Goal: Task Accomplishment & Management: Manage account settings

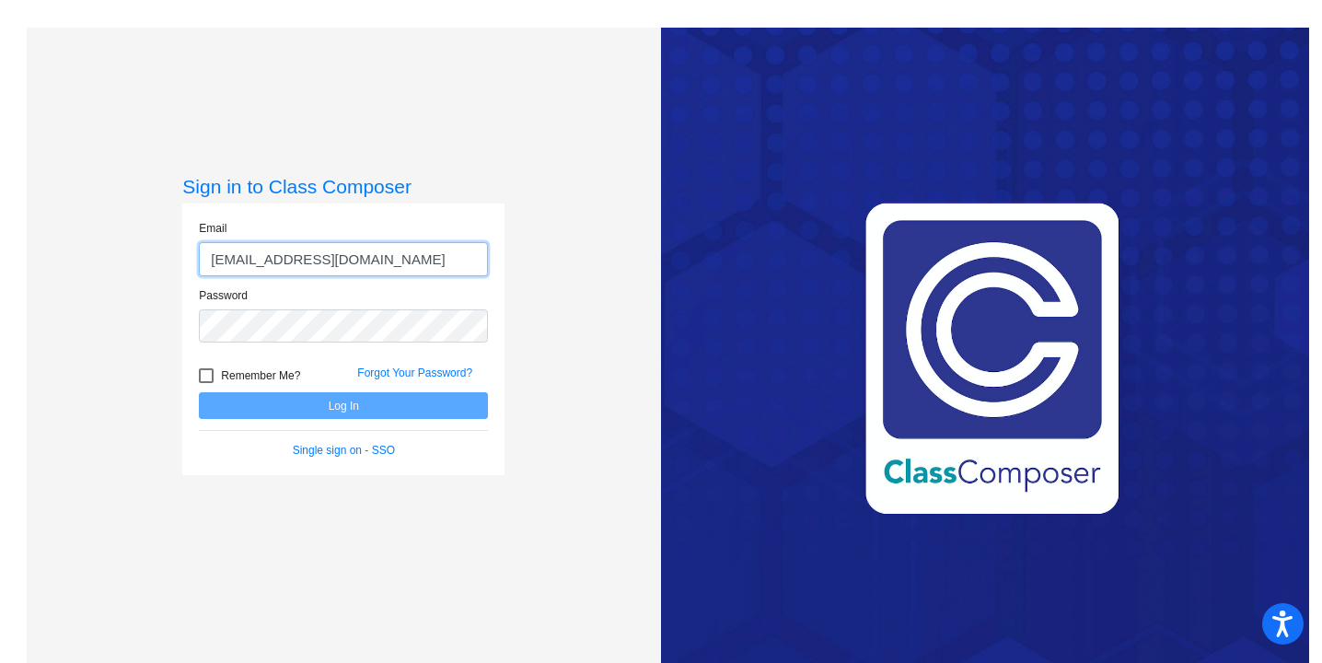
type input "[EMAIL_ADDRESS][DOMAIN_NAME]"
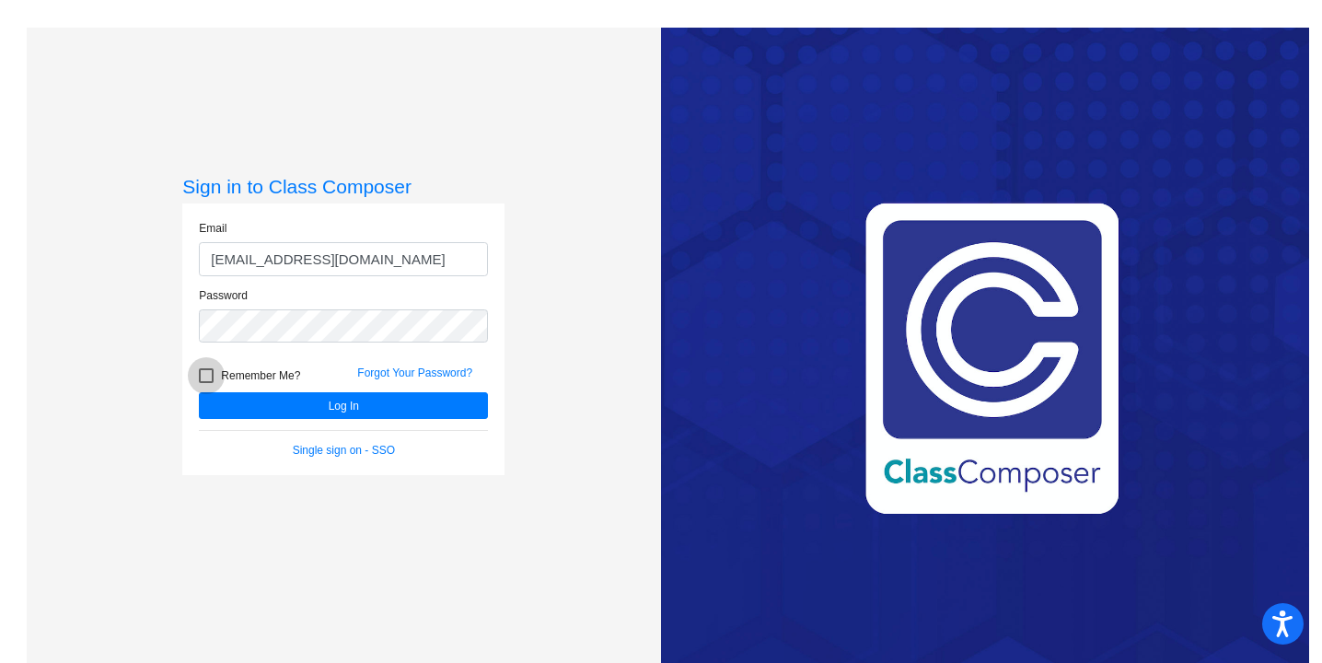
click at [264, 384] on span "Remember Me?" at bounding box center [260, 376] width 79 height 22
click at [206, 384] on input "Remember Me?" at bounding box center [205, 383] width 1 height 1
checkbox input "true"
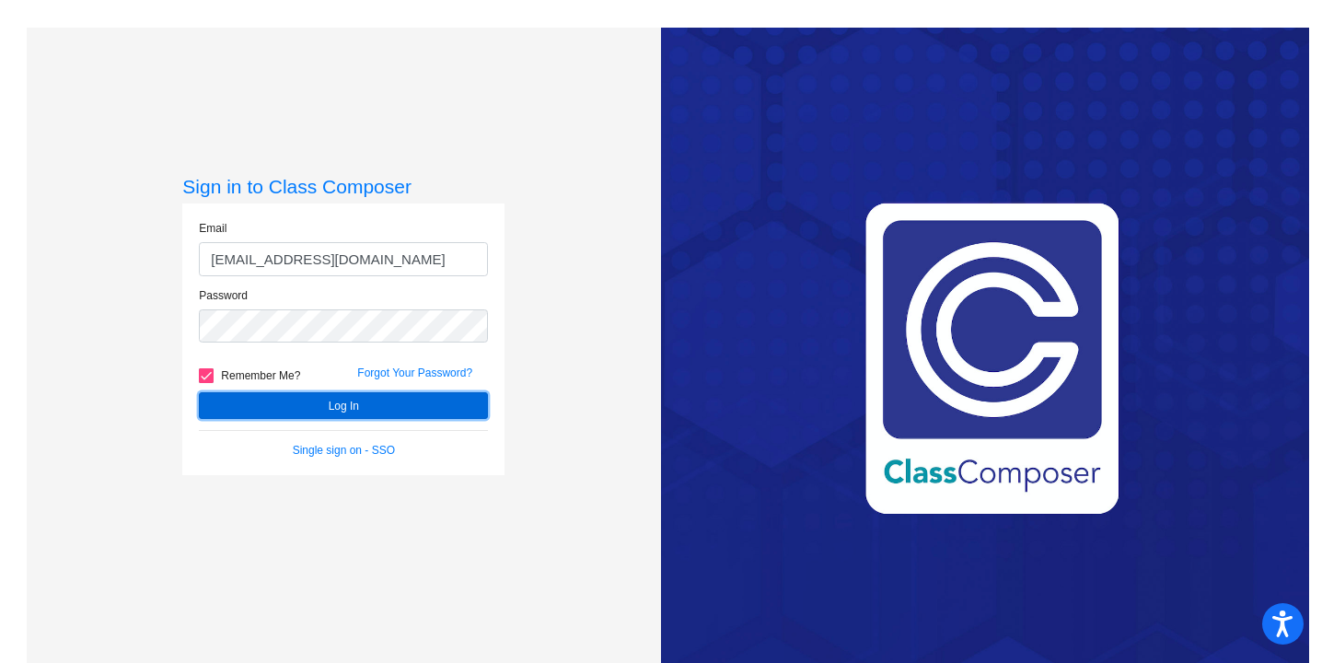
click at [274, 402] on button "Log In" at bounding box center [343, 405] width 289 height 27
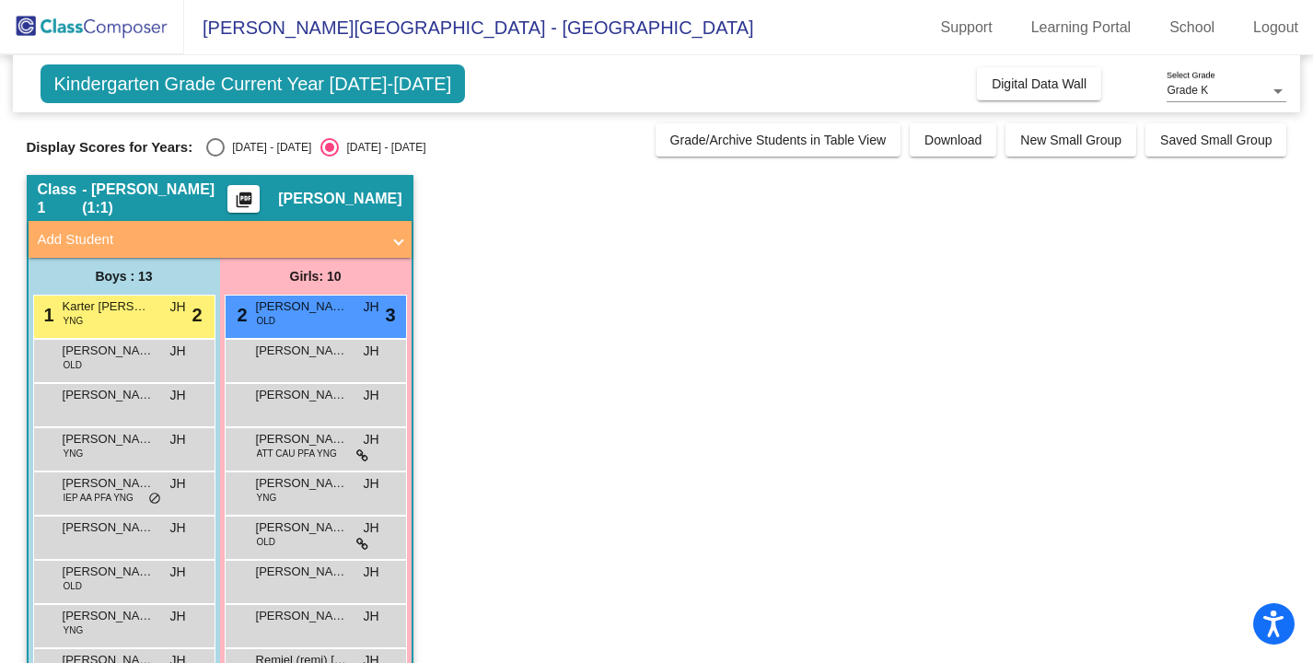
click at [208, 139] on div "Select an option" at bounding box center [215, 147] width 18 height 18
click at [214, 156] on input "[DATE] - [DATE]" at bounding box center [214, 156] width 1 height 1
radio input "true"
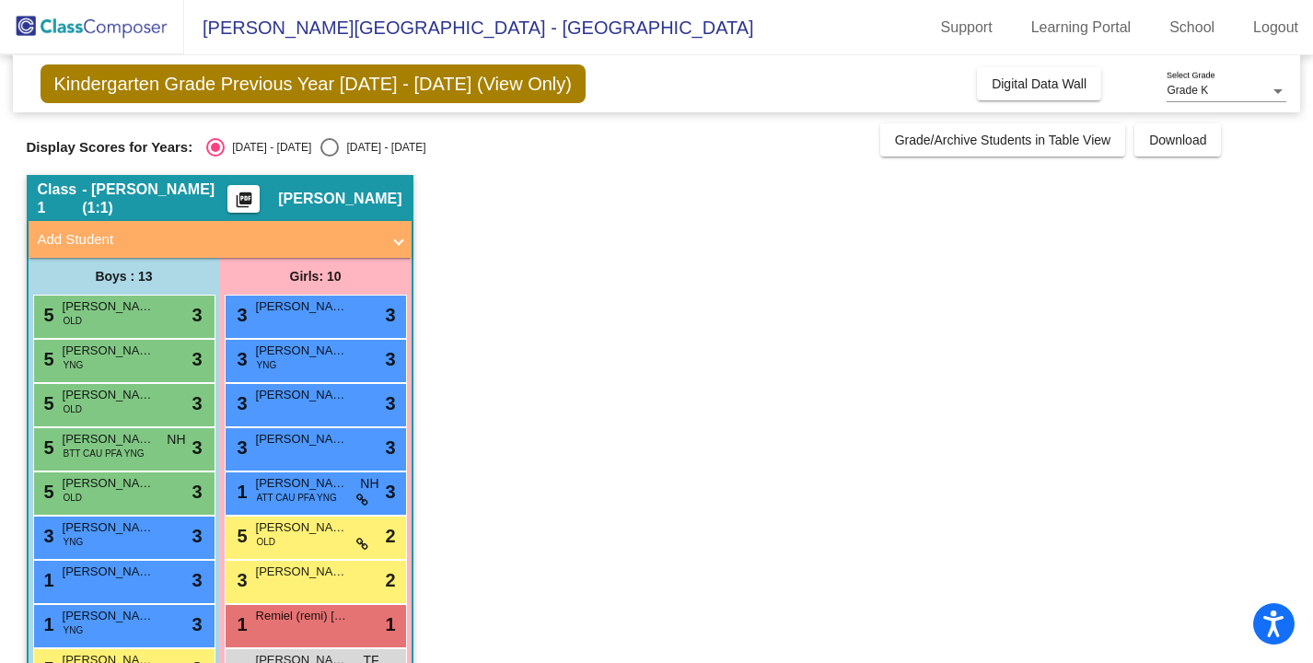
click at [320, 145] on div "Select an option" at bounding box center [329, 147] width 18 height 18
click at [329, 156] on input "[DATE] - [DATE]" at bounding box center [329, 156] width 1 height 1
radio input "true"
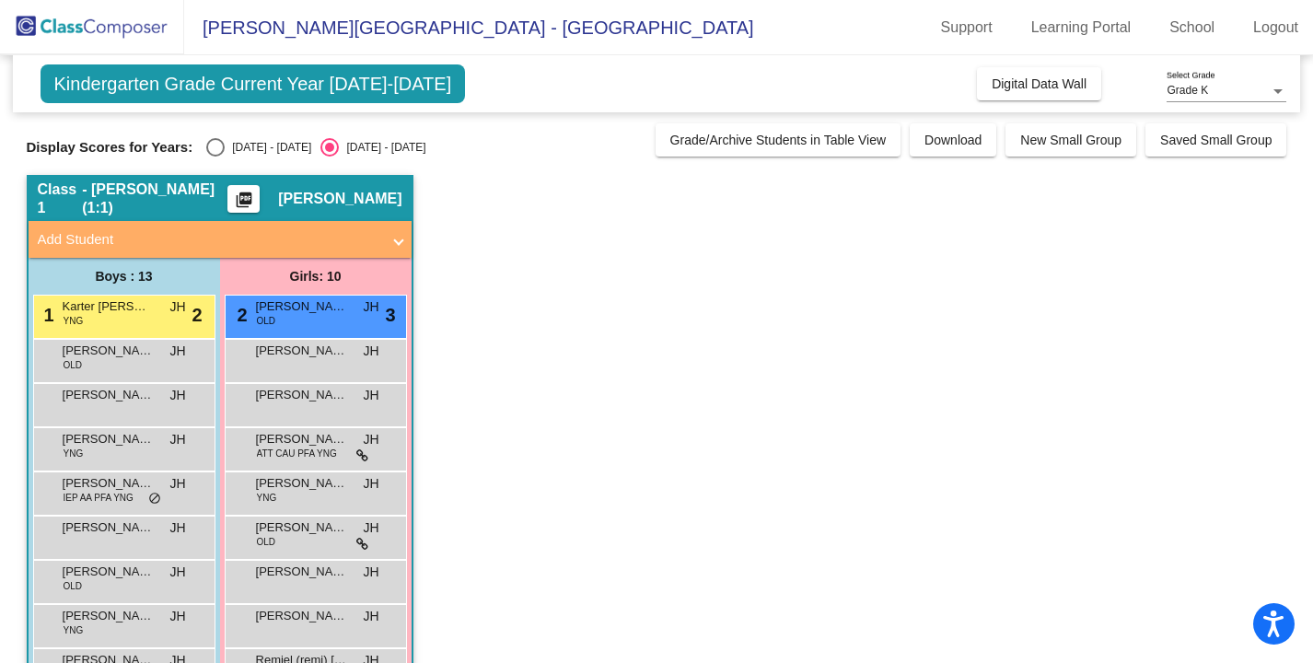
click at [214, 144] on div "Select an option" at bounding box center [215, 147] width 18 height 18
click at [214, 156] on input "[DATE] - [DATE]" at bounding box center [214, 156] width 1 height 1
radio input "true"
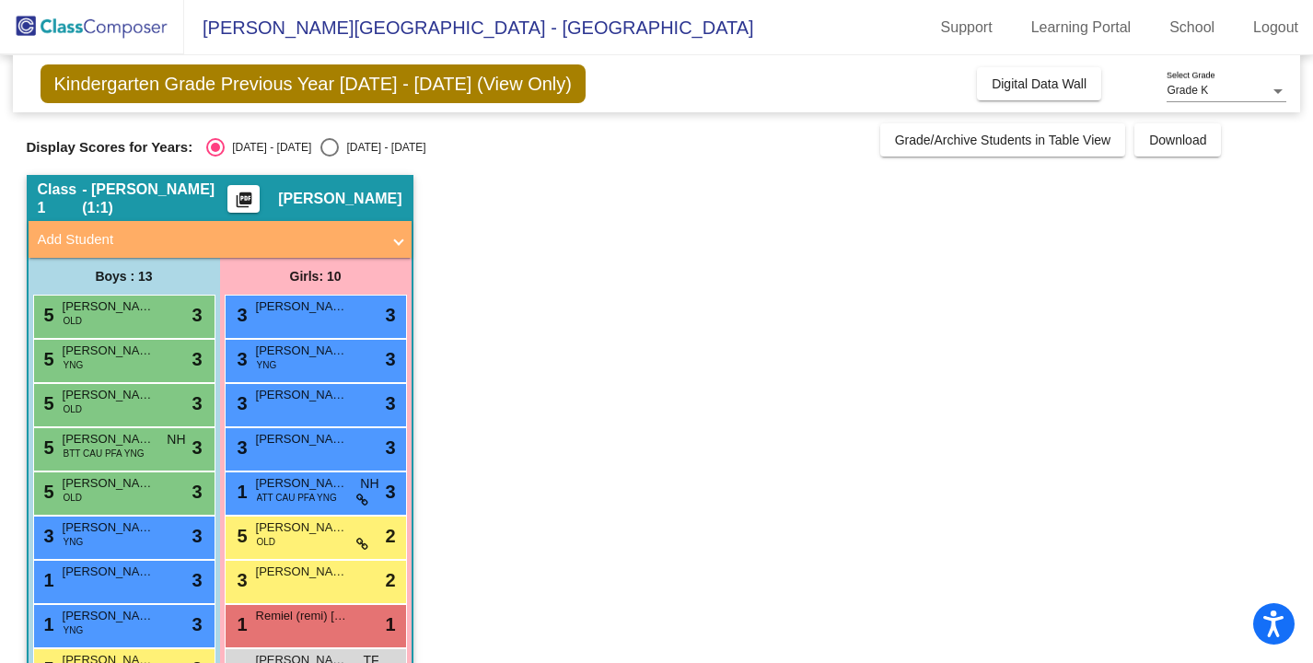
click at [320, 142] on div "Select an option" at bounding box center [329, 147] width 18 height 18
click at [329, 156] on input "[DATE] - [DATE]" at bounding box center [329, 156] width 1 height 1
radio input "true"
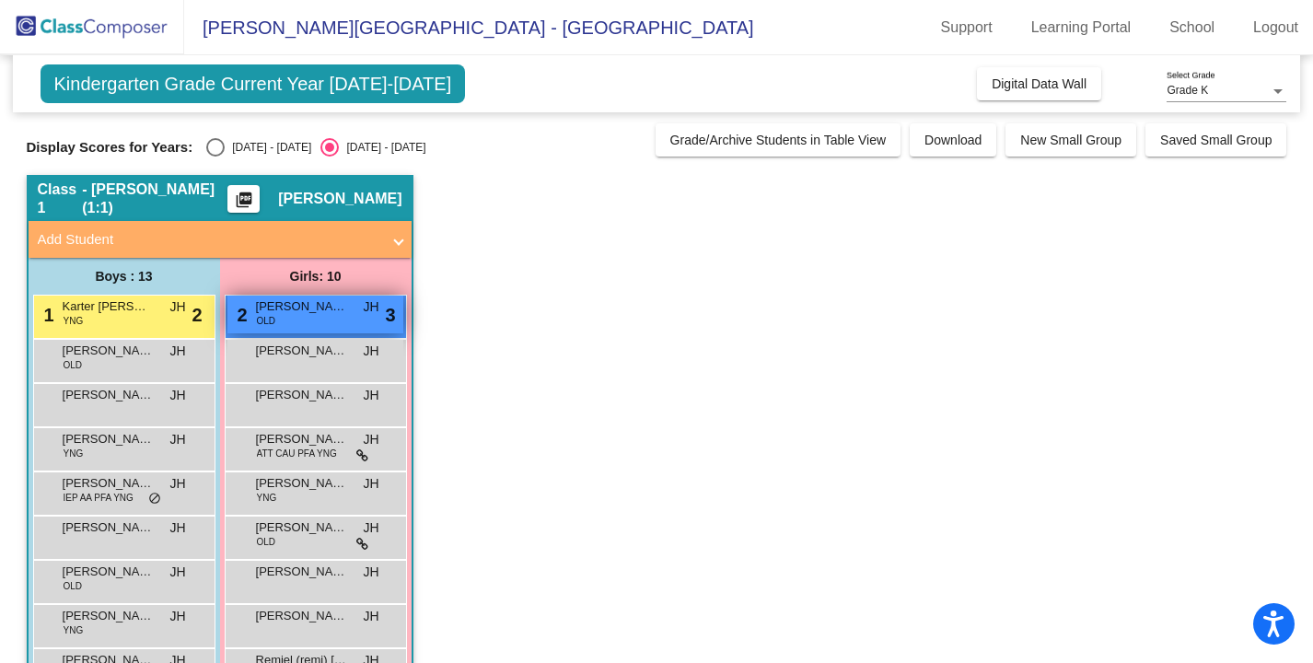
click at [295, 317] on div "2 [PERSON_NAME] OLD JH lock do_not_disturb_alt 3" at bounding box center [315, 314] width 176 height 38
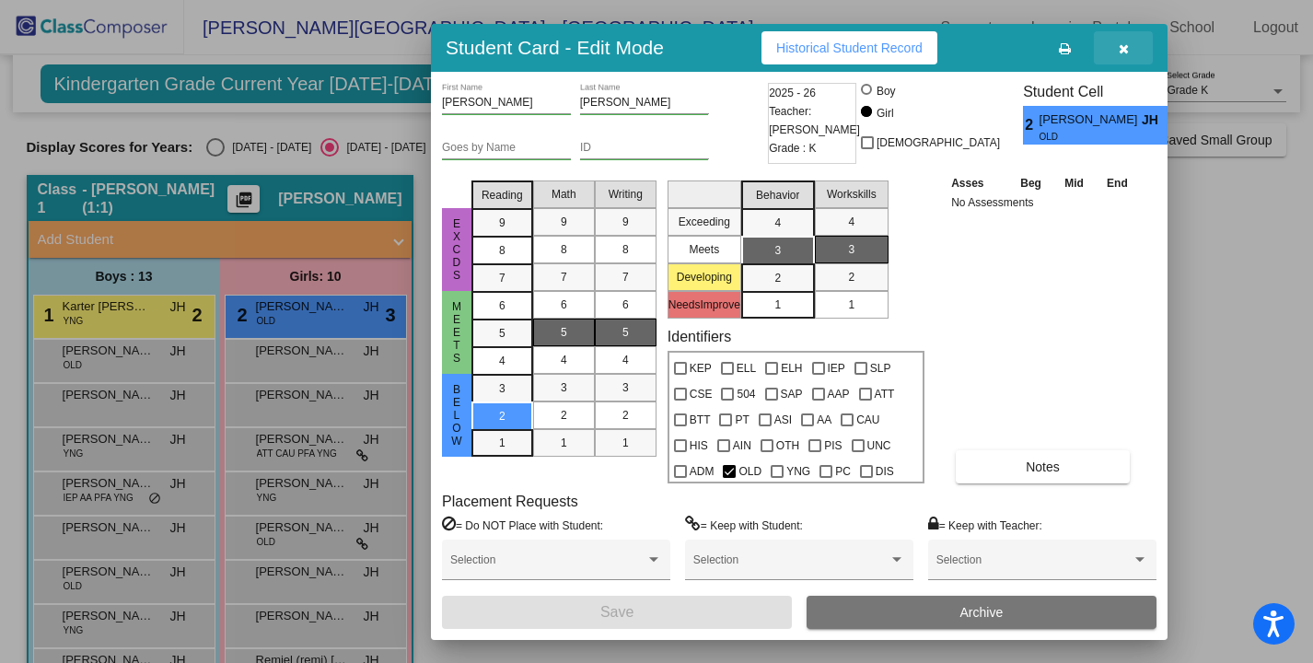
click at [1124, 44] on icon "button" at bounding box center [1123, 48] width 10 height 13
